Goal: Transaction & Acquisition: Purchase product/service

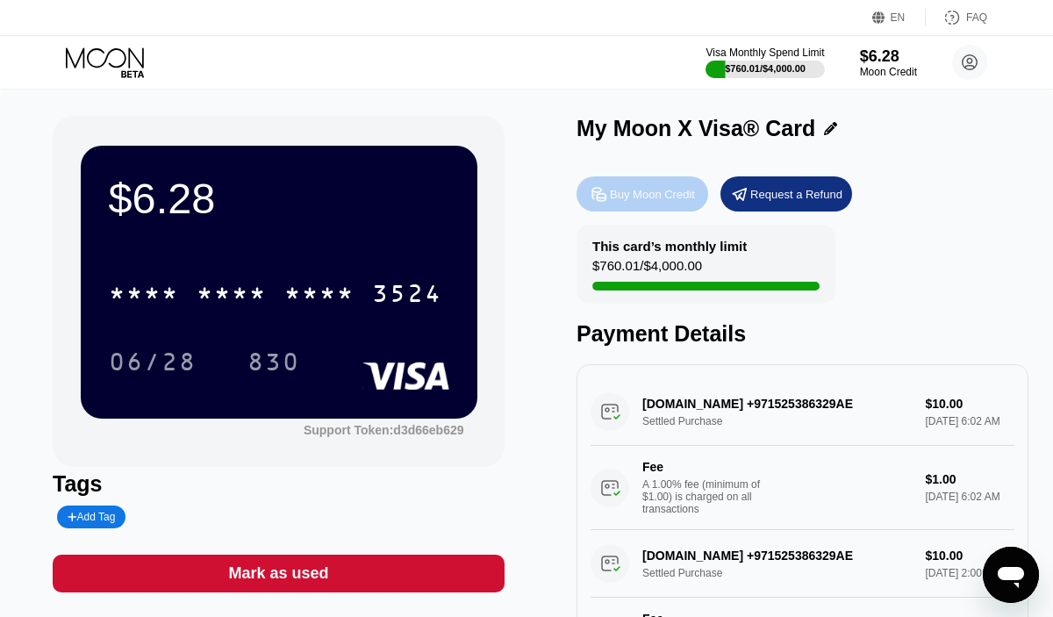
click at [651, 198] on div "Buy Moon Credit" at bounding box center [652, 194] width 85 height 15
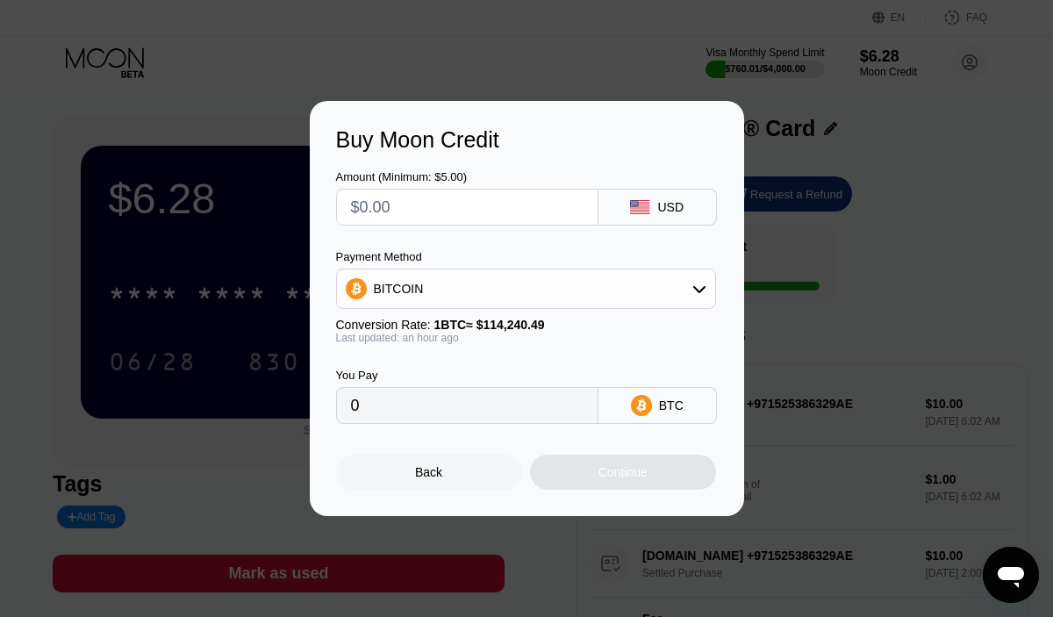
click at [409, 208] on input "text" at bounding box center [467, 207] width 233 height 35
type input "$2"
type input "0.00001747"
type input "$20"
type input "0.00017461"
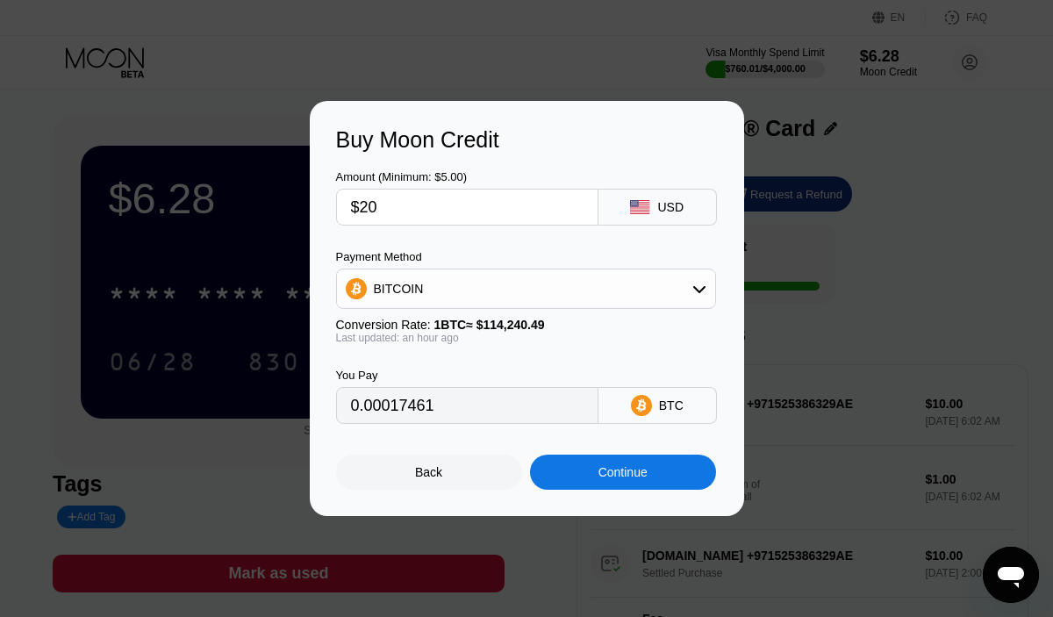
type input "$20"
click at [450, 287] on div "BITCOIN" at bounding box center [526, 288] width 378 height 35
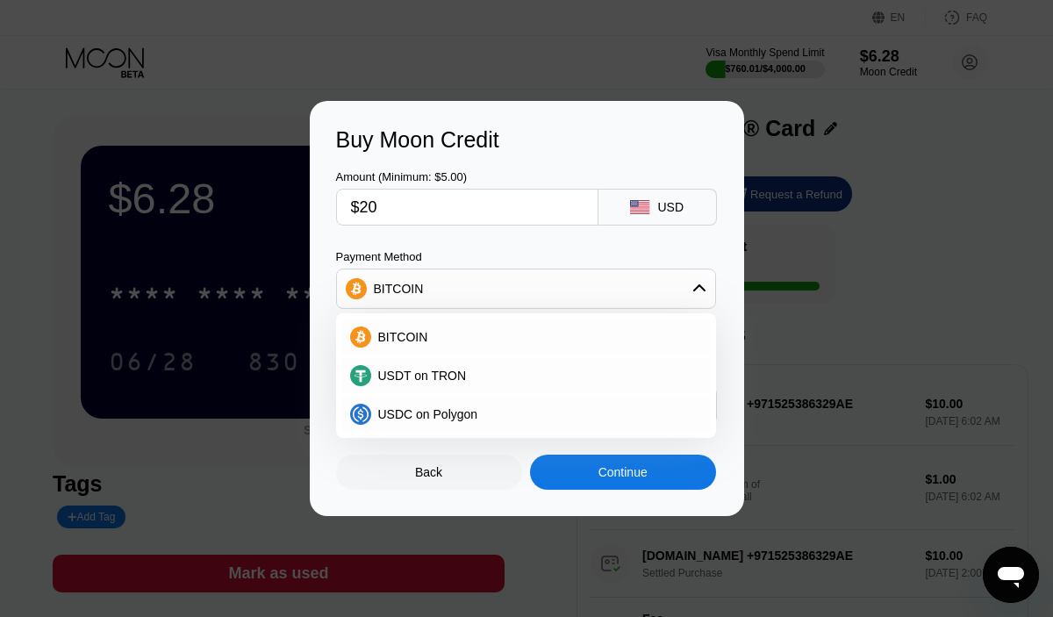
drag, startPoint x: 386, startPoint y: 209, endPoint x: 317, endPoint y: 205, distance: 69.5
click at [317, 205] on div "Buy Moon Credit Amount (Minimum: $5.00) $20 USD Payment Method BITCOIN BITCOIN …" at bounding box center [527, 308] width 435 height 415
click at [450, 374] on span "USDT on TRON" at bounding box center [422, 376] width 89 height 14
type input "20.20"
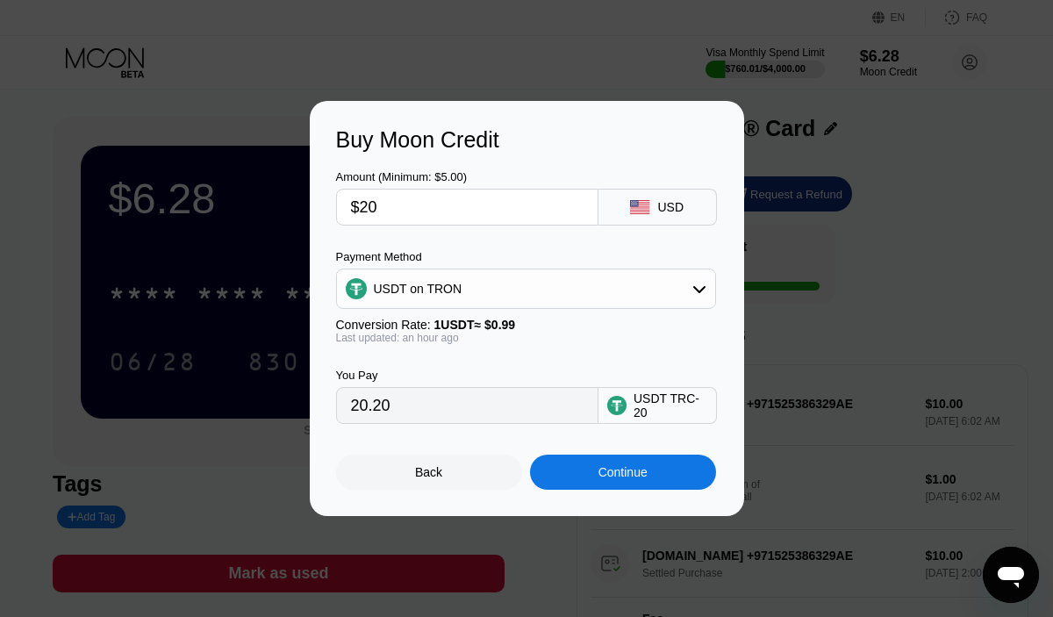
click at [622, 477] on div "Continue" at bounding box center [623, 472] width 49 height 14
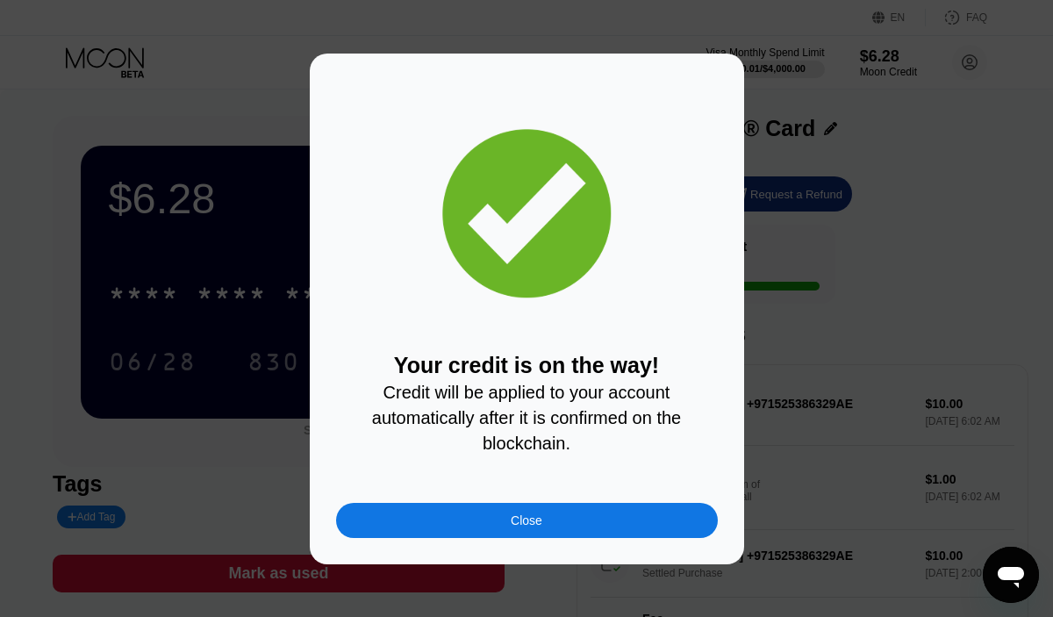
click at [538, 527] on div "Close" at bounding box center [527, 521] width 32 height 14
